Goal: Task Accomplishment & Management: Manage account settings

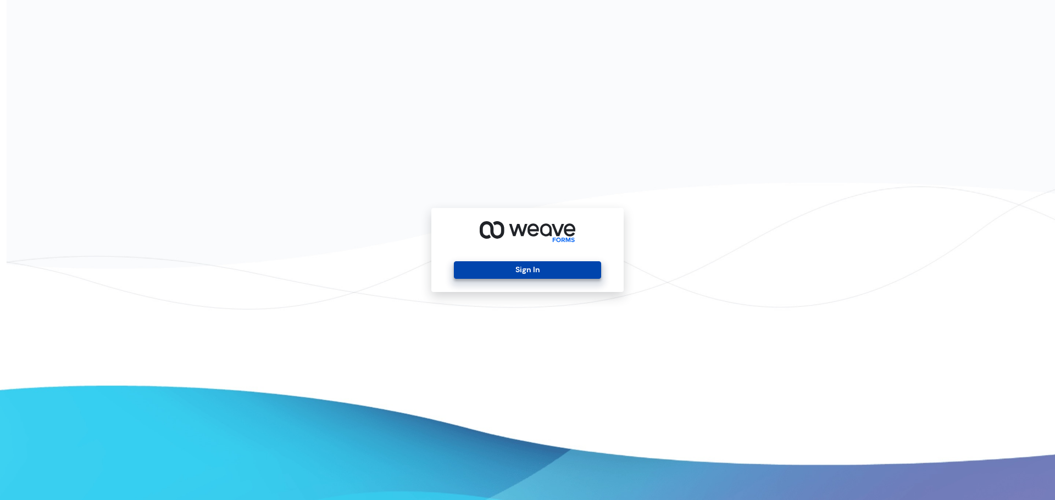
click at [550, 275] on button "Sign In" at bounding box center [527, 270] width 147 height 18
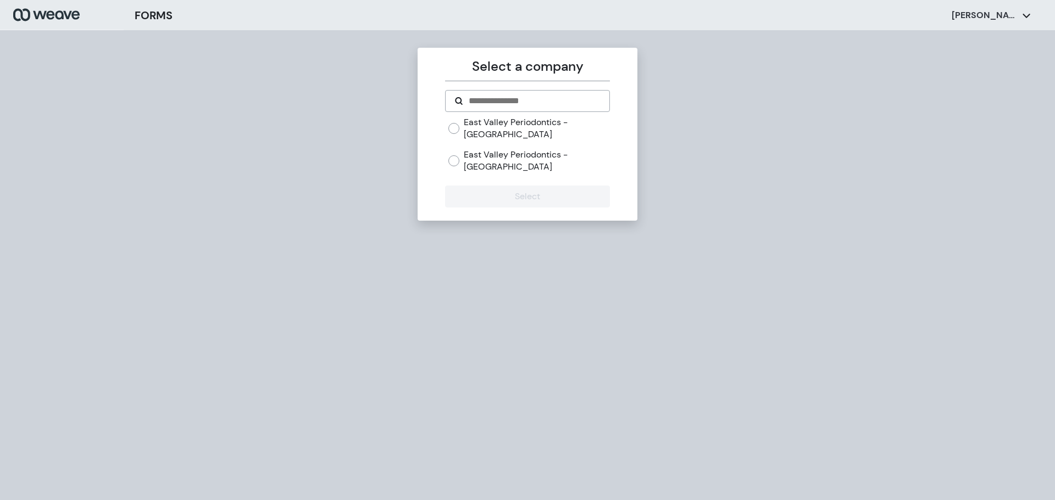
click at [536, 150] on label "East Valley Periodontics - [GEOGRAPHIC_DATA]" at bounding box center [537, 161] width 146 height 24
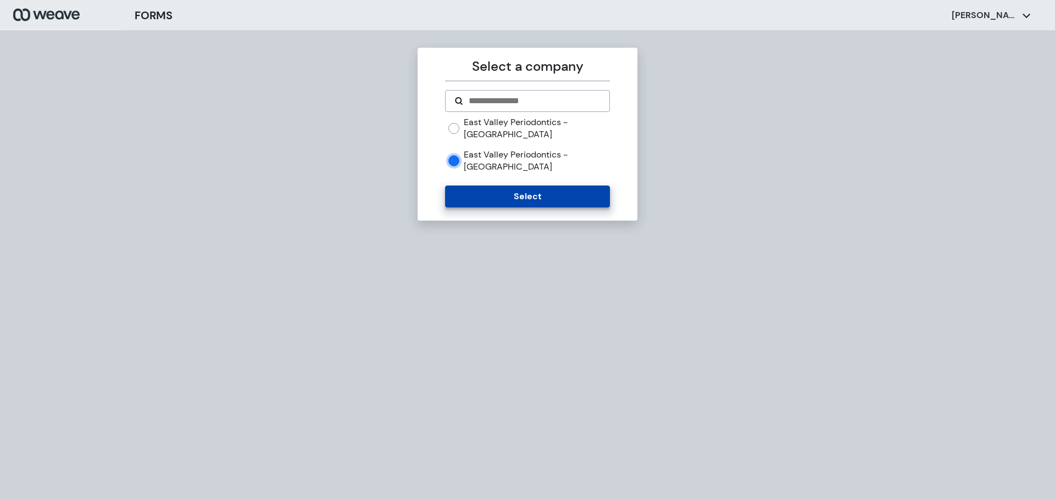
click at [536, 186] on button "Select" at bounding box center [527, 197] width 164 height 22
